Goal: Check status: Check status

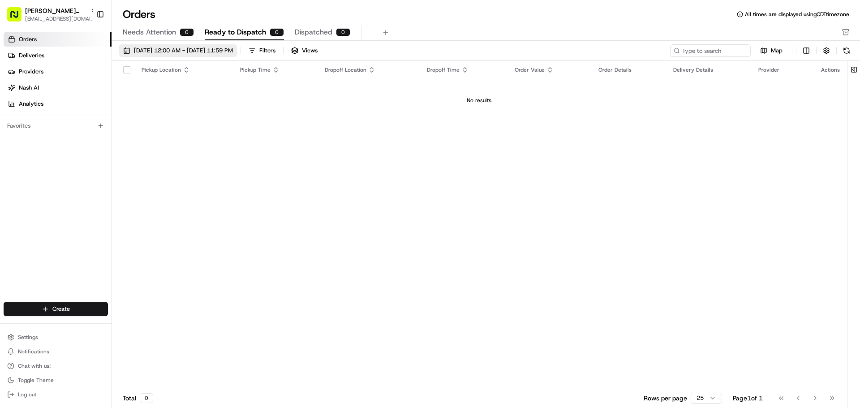
click at [130, 49] on button "[DATE] 12:00 AM - [DATE] 11:59 PM" at bounding box center [178, 50] width 118 height 13
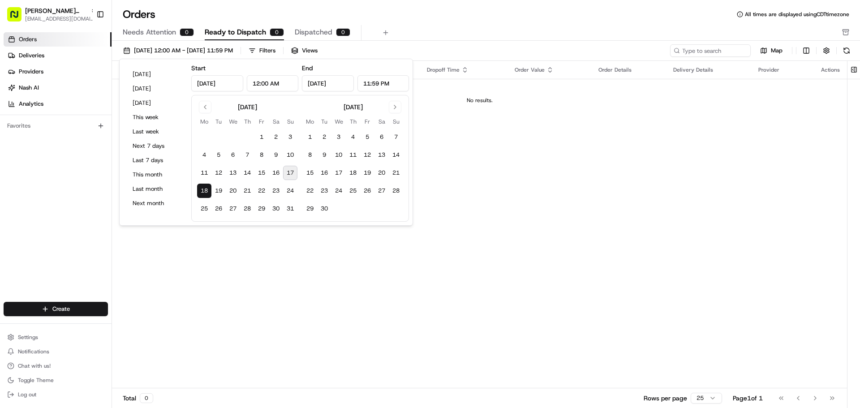
click at [202, 188] on button "18" at bounding box center [204, 191] width 14 height 14
click at [229, 248] on div "Pickup Location Pickup Time Dropoff Location Dropoff Time Order Value Order Det…" at bounding box center [479, 224] width 735 height 327
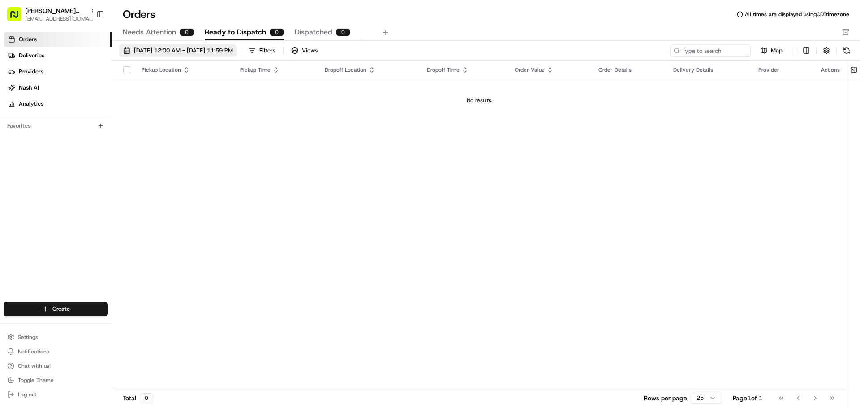
click at [128, 50] on button "[DATE] 12:00 AM - [DATE] 11:59 PM" at bounding box center [178, 50] width 118 height 13
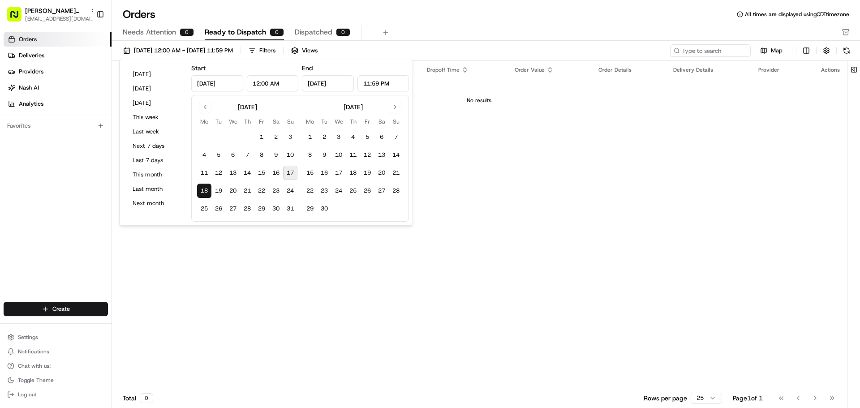
click at [203, 191] on button "18" at bounding box center [204, 191] width 14 height 14
click at [196, 330] on div "Pickup Location Pickup Time Dropoff Location Dropoff Time Order Value Order Det…" at bounding box center [479, 224] width 735 height 327
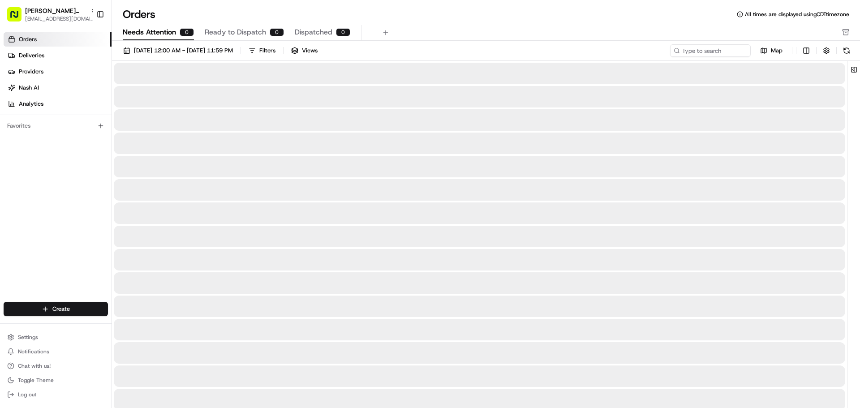
click at [170, 39] on button "Needs Attention 0" at bounding box center [158, 32] width 71 height 15
click at [233, 30] on span "Ready to Dispatch" at bounding box center [235, 32] width 61 height 11
